Goal: Task Accomplishment & Management: Use online tool/utility

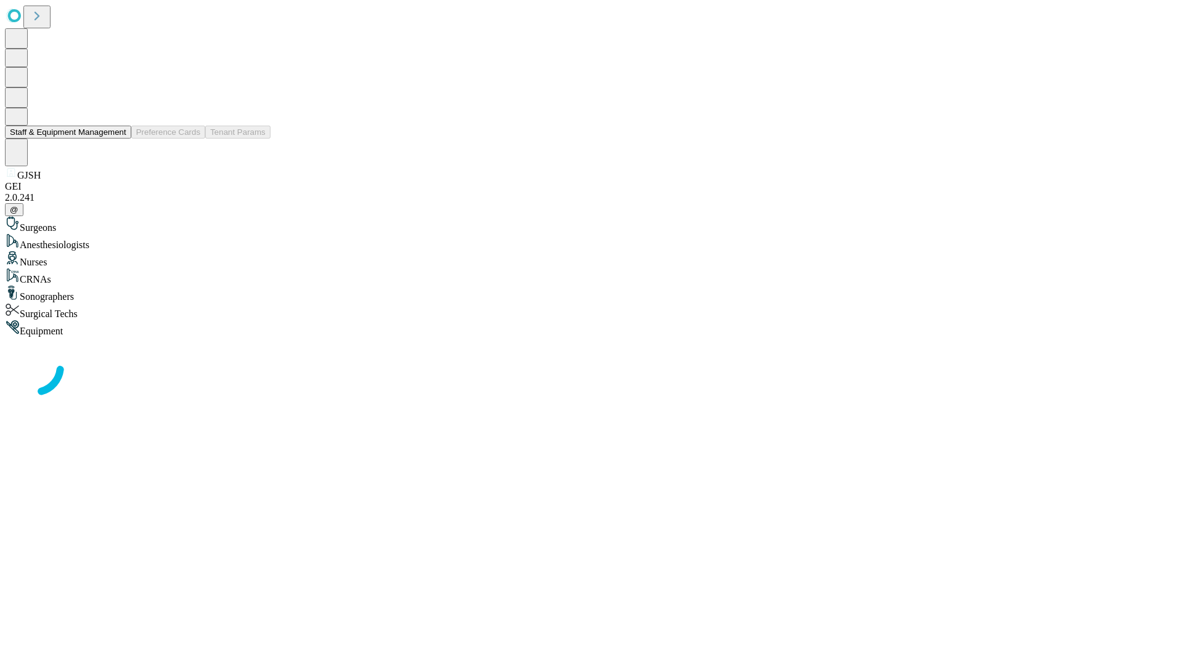
click at [118, 139] on button "Staff & Equipment Management" at bounding box center [68, 132] width 126 height 13
